Goal: Check status: Check status

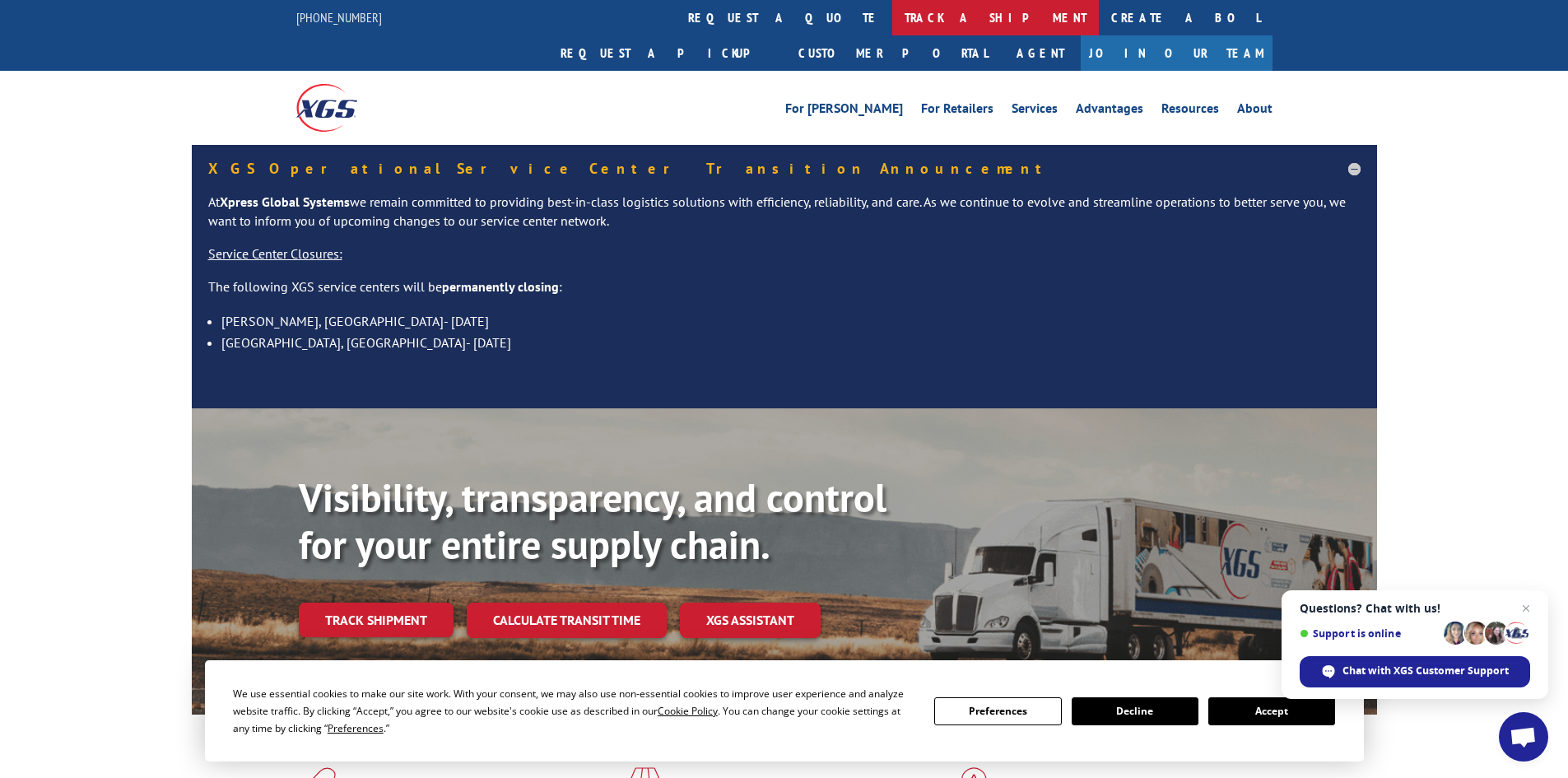
click at [892, 17] on link "track a shipment" at bounding box center [996, 17] width 207 height 35
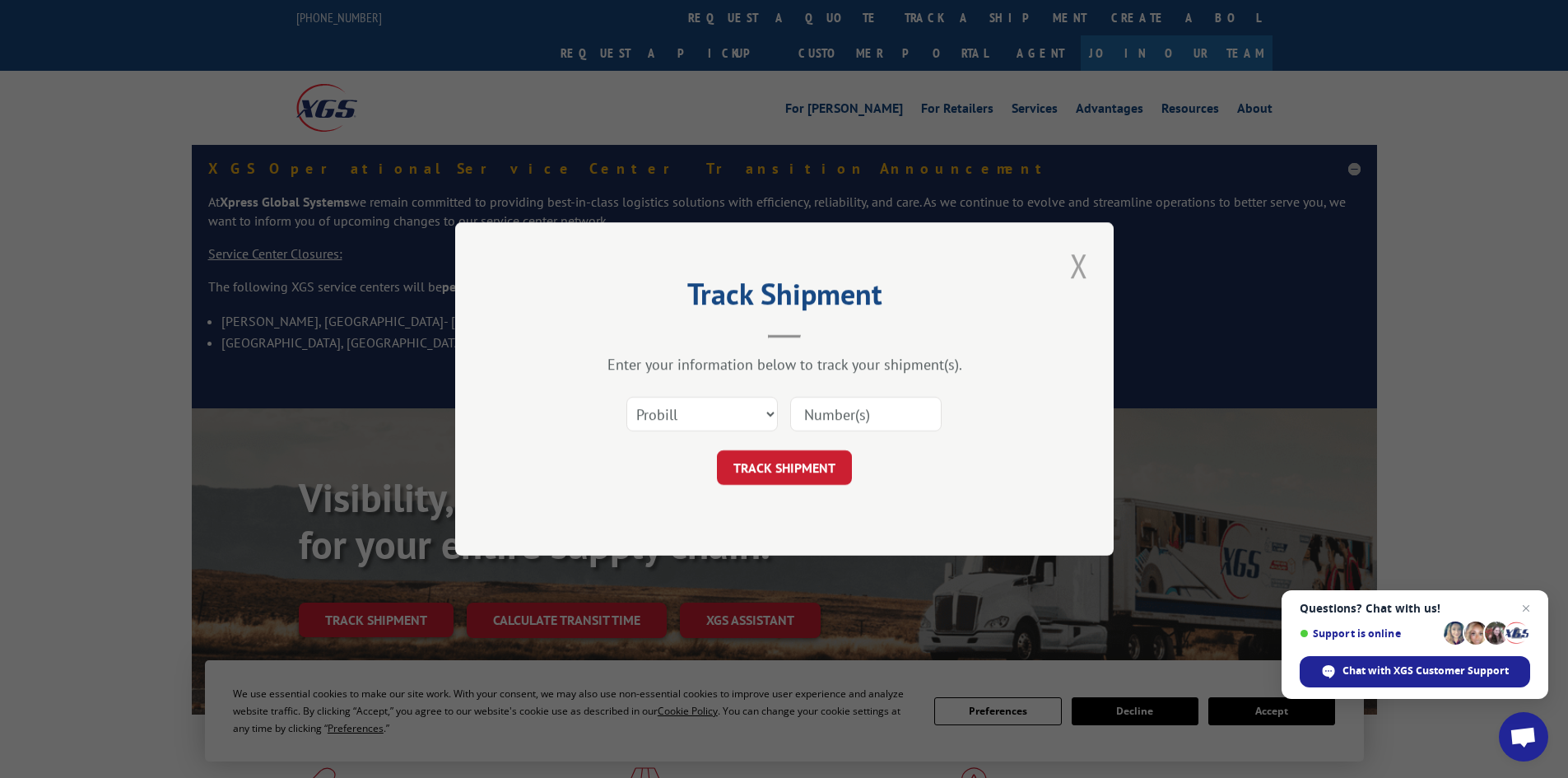
click at [1073, 260] on button "Close modal" at bounding box center [1079, 265] width 28 height 45
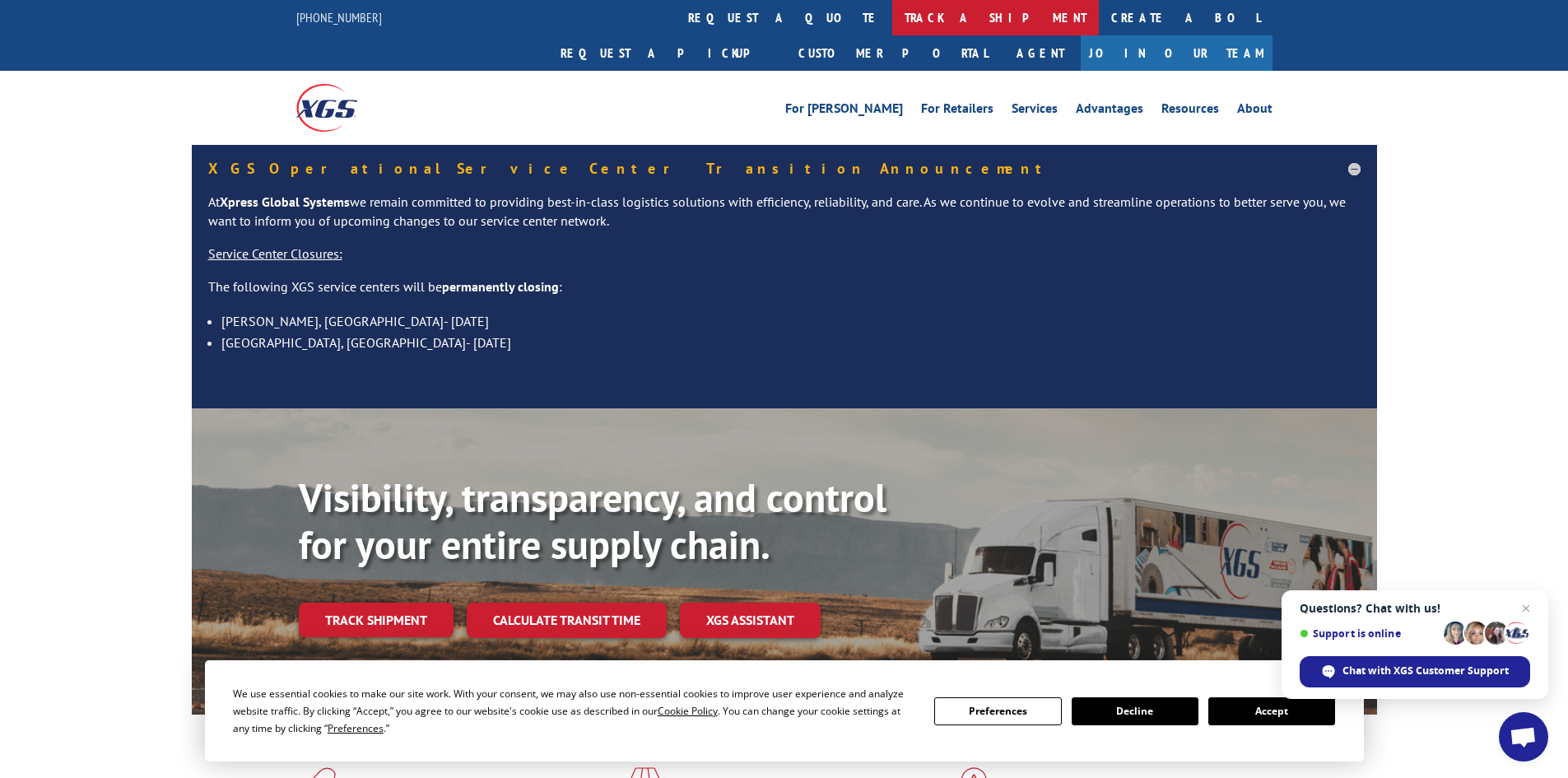
click at [892, 21] on link "track a shipment" at bounding box center [996, 17] width 207 height 35
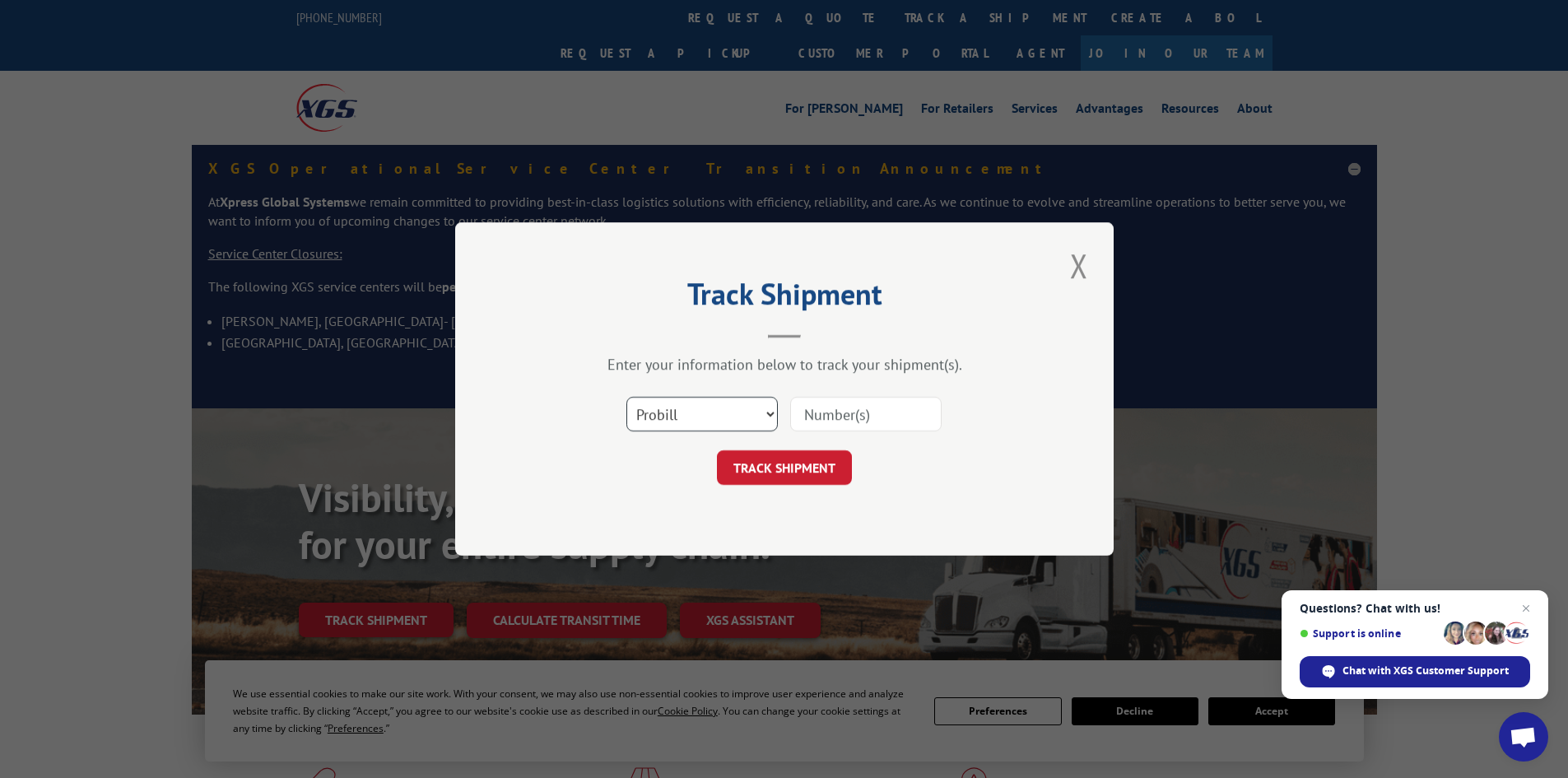
click at [769, 414] on select "Select category... Probill BOL PO" at bounding box center [702, 414] width 152 height 34
select select "bol"
click at [626, 397] on select "Select category... Probill BOL PO" at bounding box center [702, 414] width 152 height 34
click at [805, 417] on input at bounding box center [866, 414] width 152 height 34
paste input "5960315"
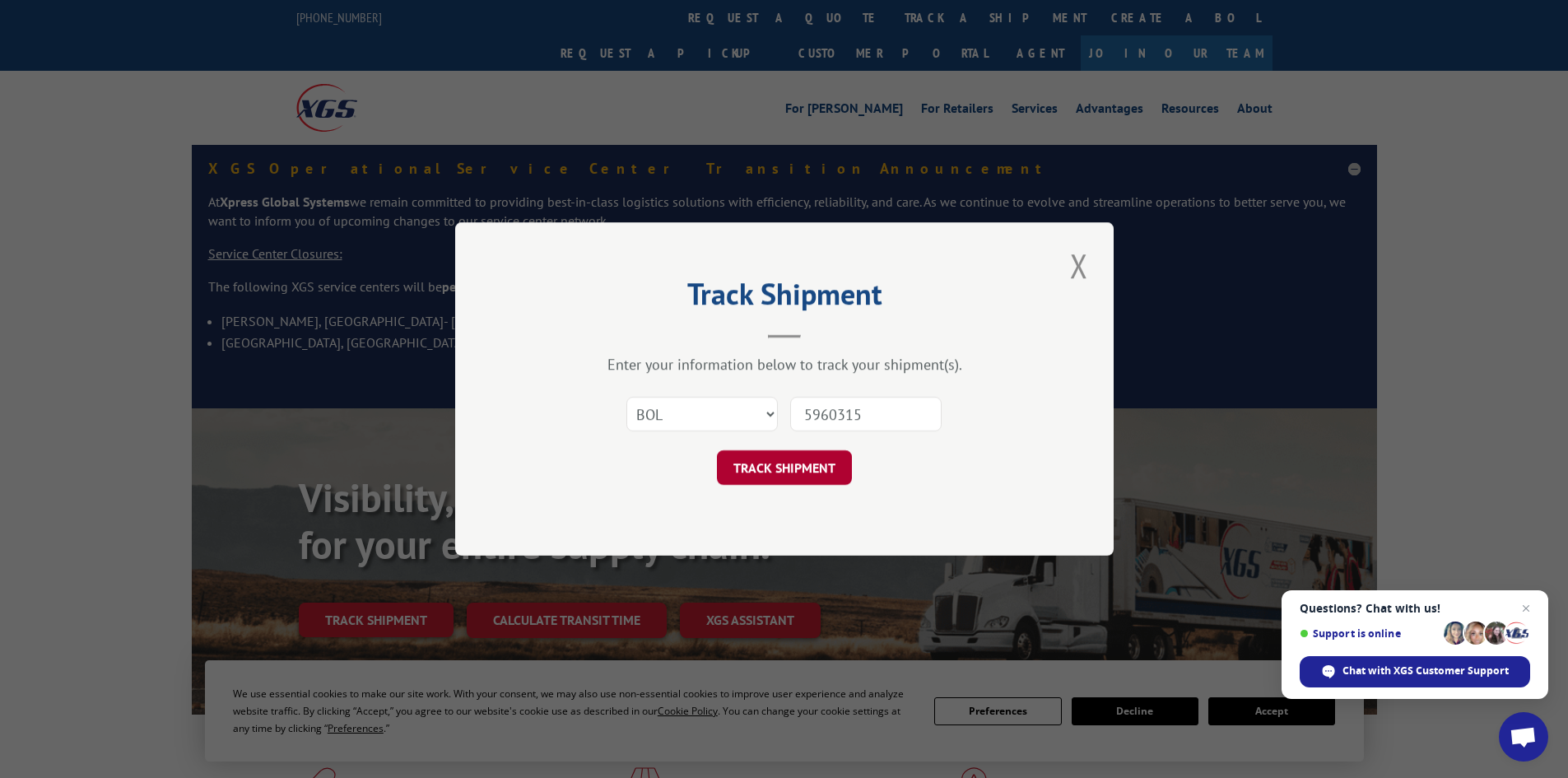
type input "5960315"
click at [777, 469] on button "TRACK SHIPMENT" at bounding box center [784, 467] width 135 height 34
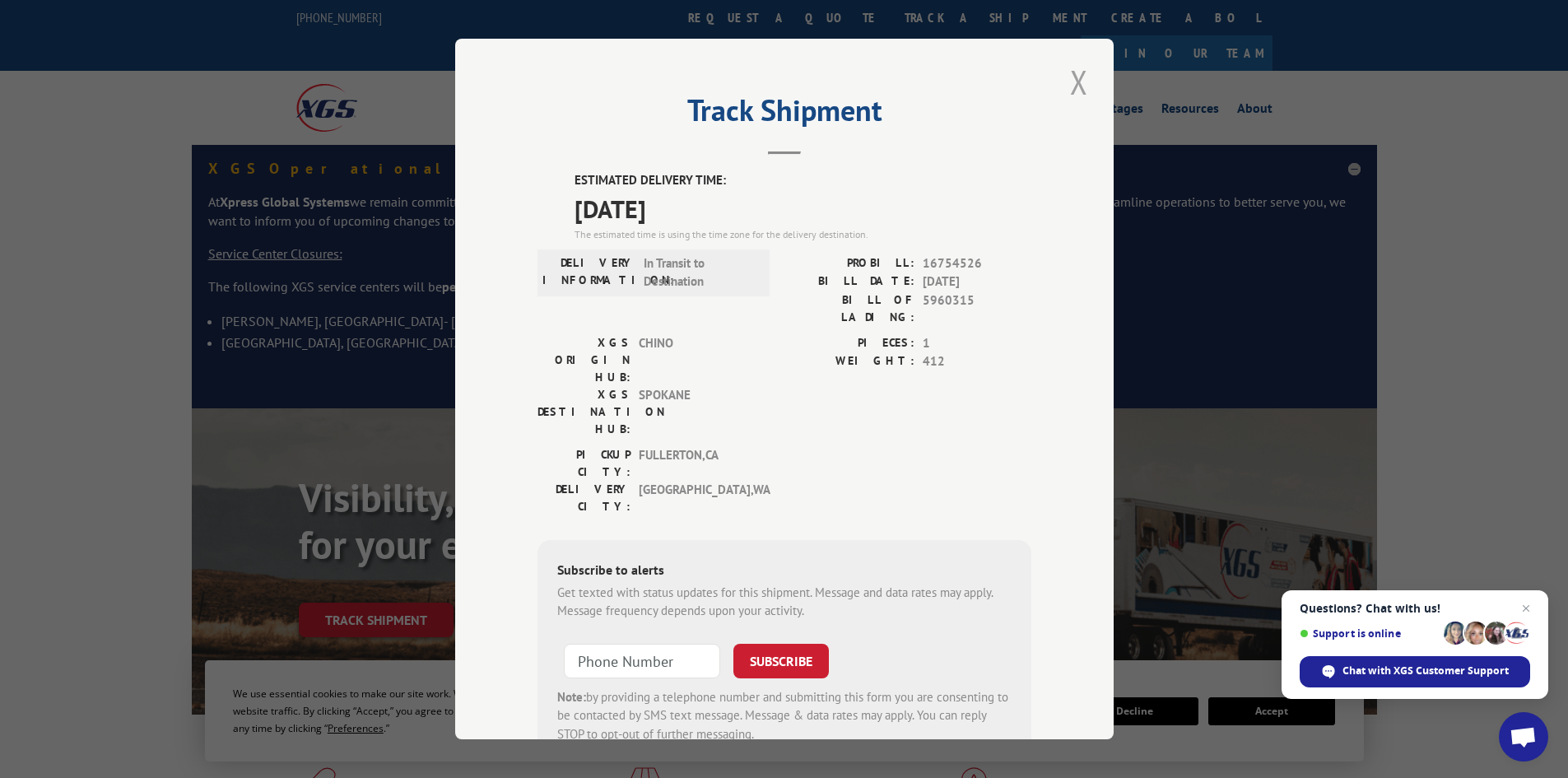
click at [1072, 89] on button "Close modal" at bounding box center [1079, 82] width 28 height 45
